Goal: Navigation & Orientation: Find specific page/section

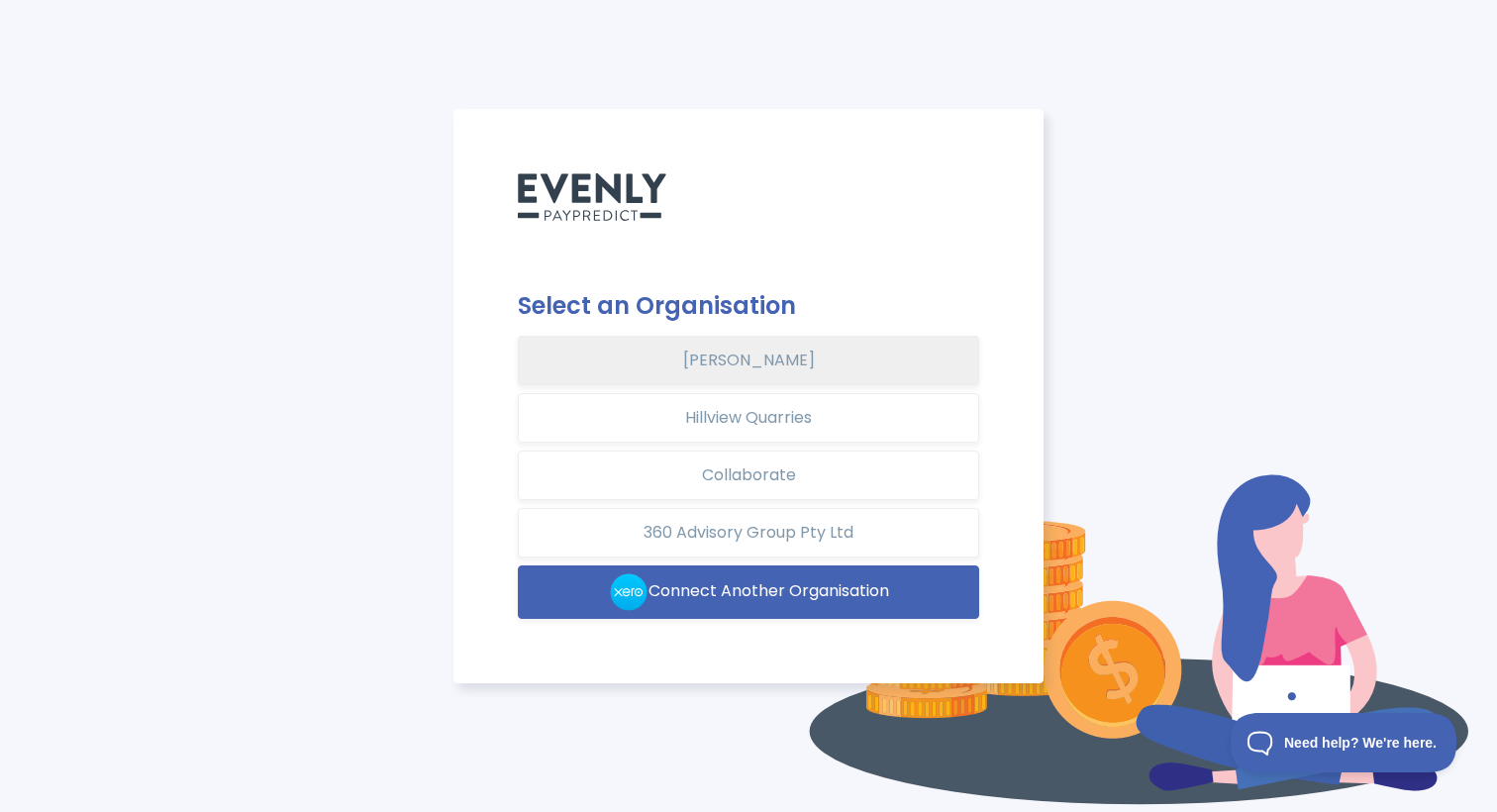
click at [756, 360] on button "[PERSON_NAME]" at bounding box center [748, 360] width 461 height 50
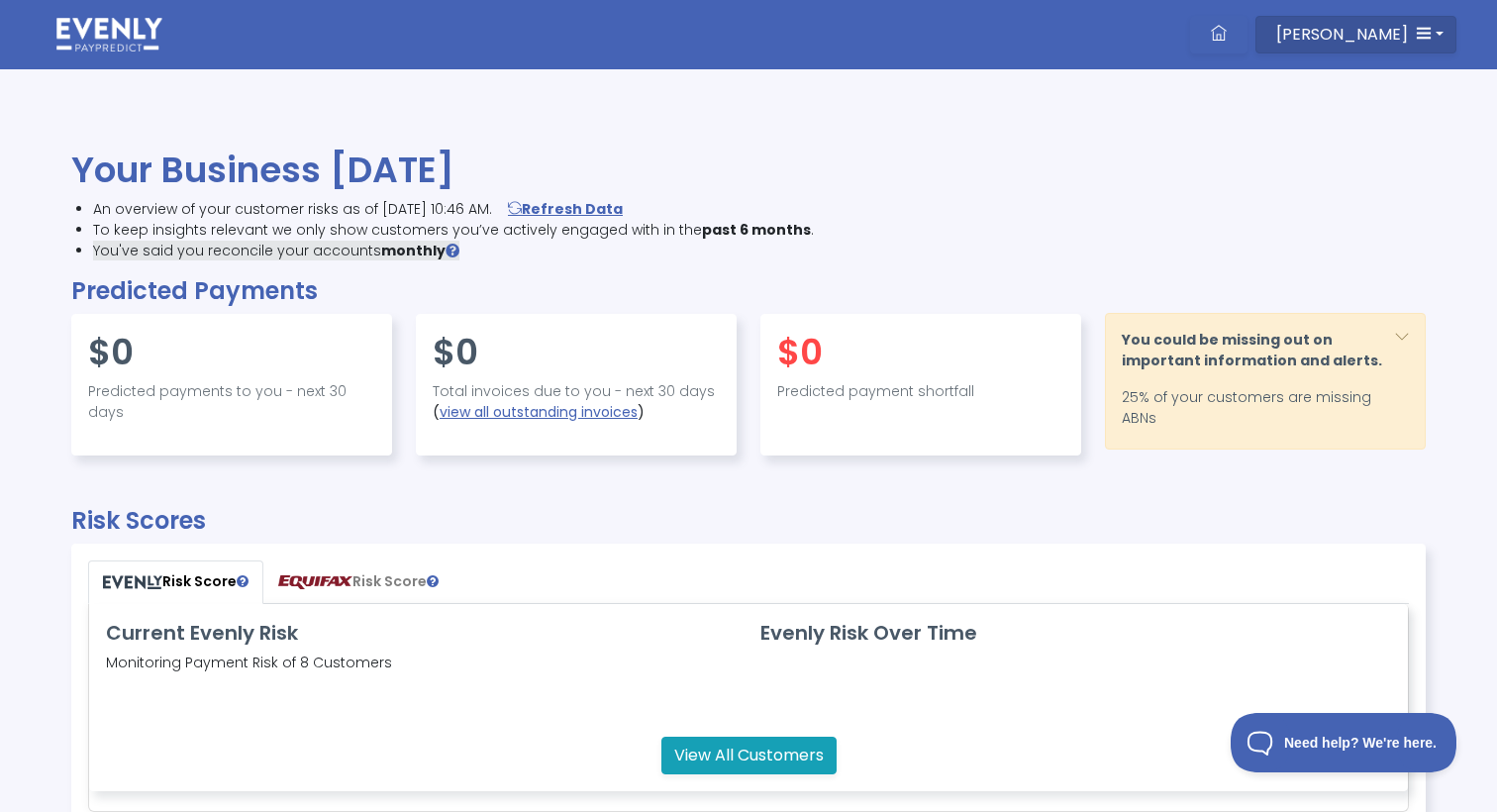
click at [1430, 25] on button "[PERSON_NAME]" at bounding box center [1355, 35] width 201 height 38
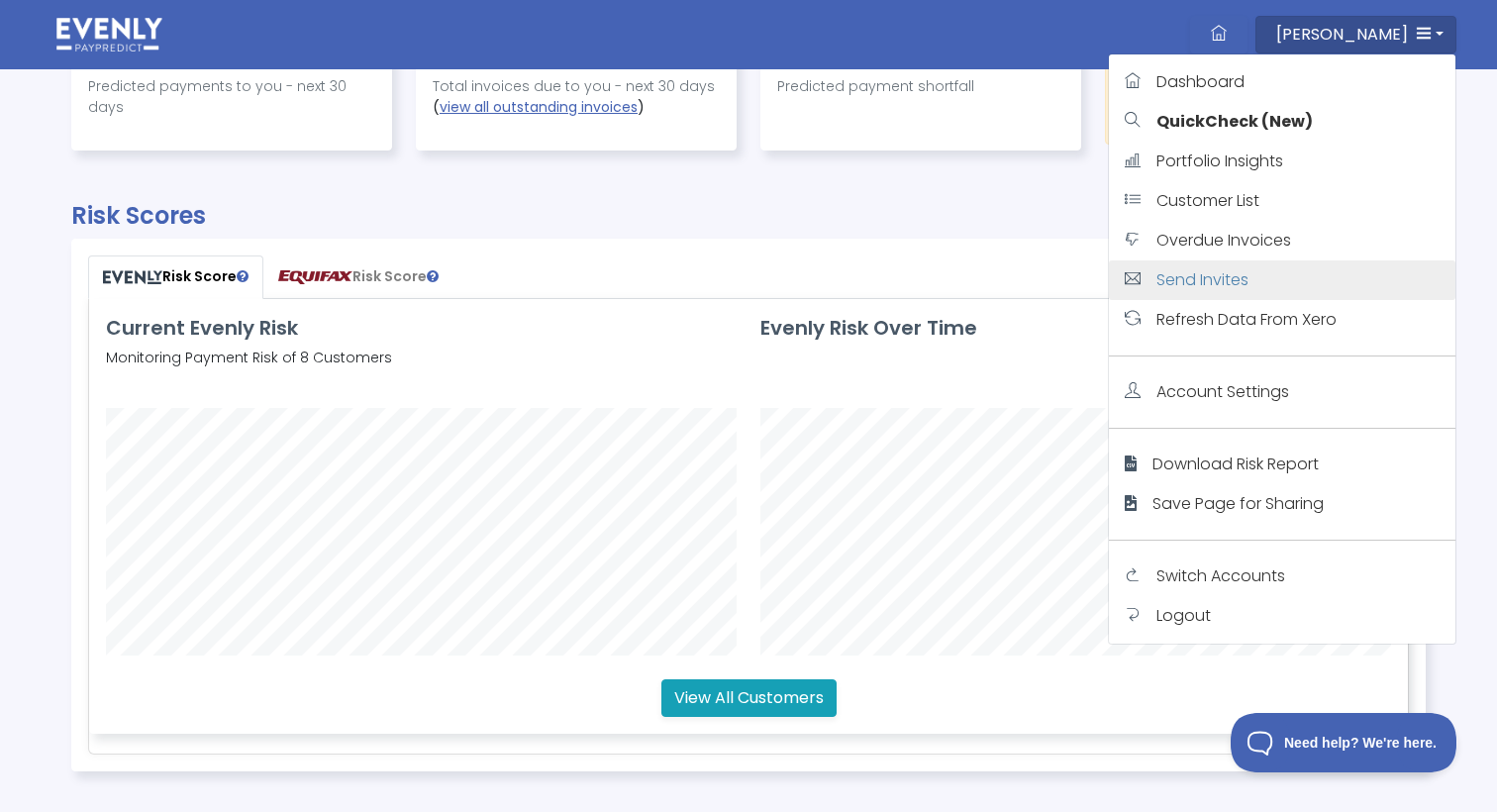
scroll to position [318, 0]
